Goal: Task Accomplishment & Management: Use online tool/utility

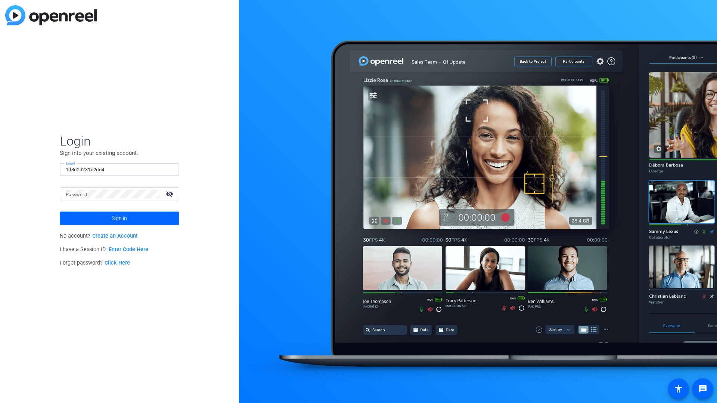
type input "1d3d2d231d2dd4"
